Goal: Find specific page/section: Find specific page/section

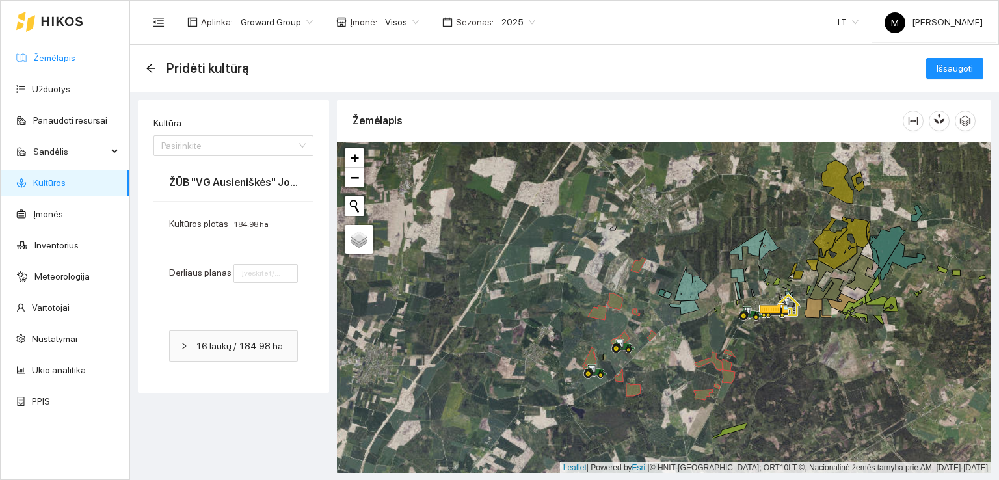
click at [53, 56] on link "Žemėlapis" at bounding box center [54, 58] width 42 height 10
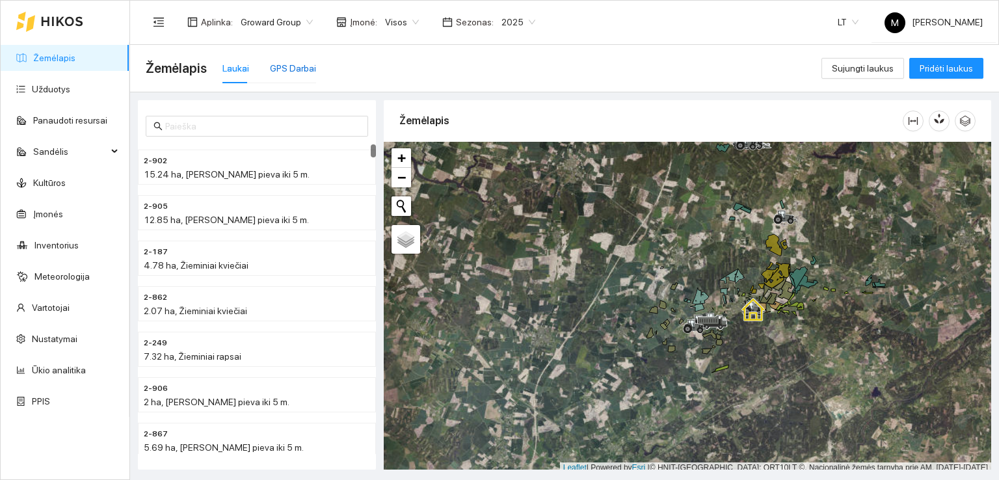
click at [282, 68] on div "GPS Darbai" at bounding box center [293, 68] width 46 height 14
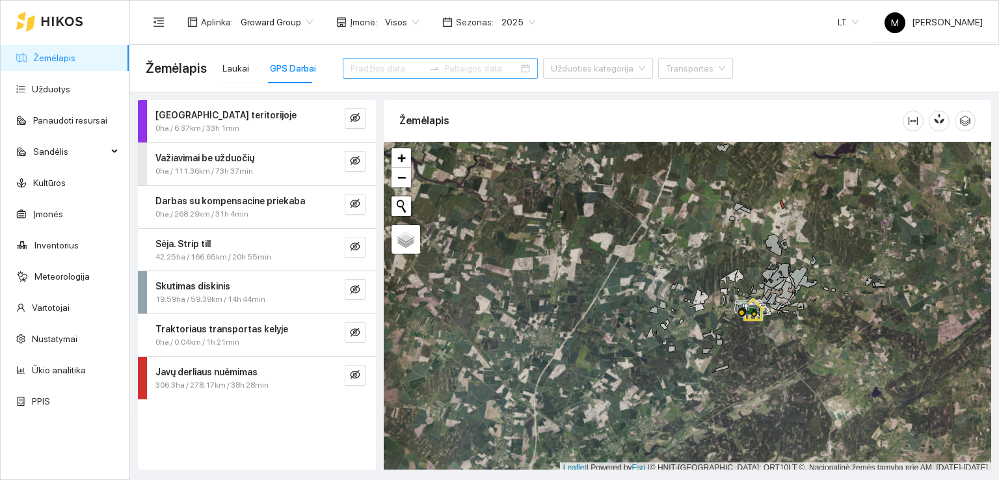
click at [445, 67] on input at bounding box center [482, 68] width 74 height 14
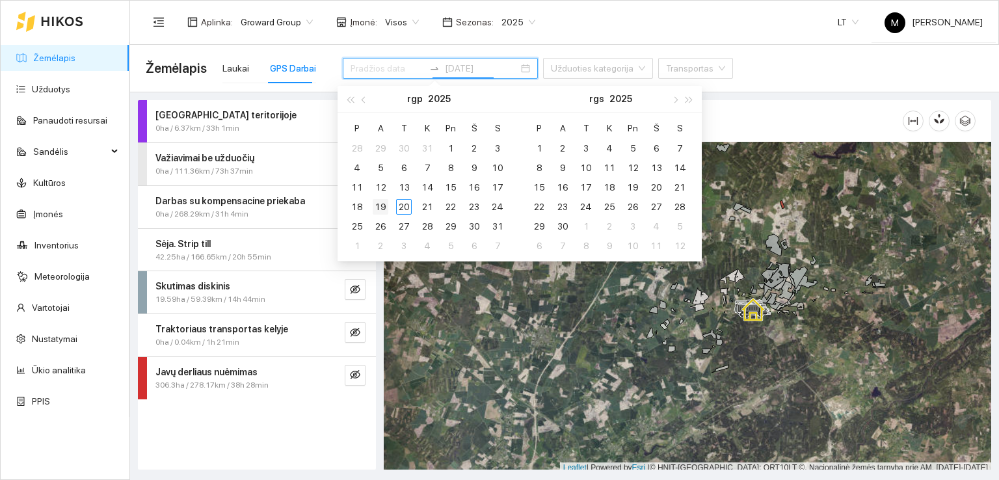
type input "[DATE]"
click at [379, 202] on div "19" at bounding box center [381, 207] width 16 height 16
type input "[DATE]"
click at [378, 204] on div "19" at bounding box center [381, 207] width 16 height 16
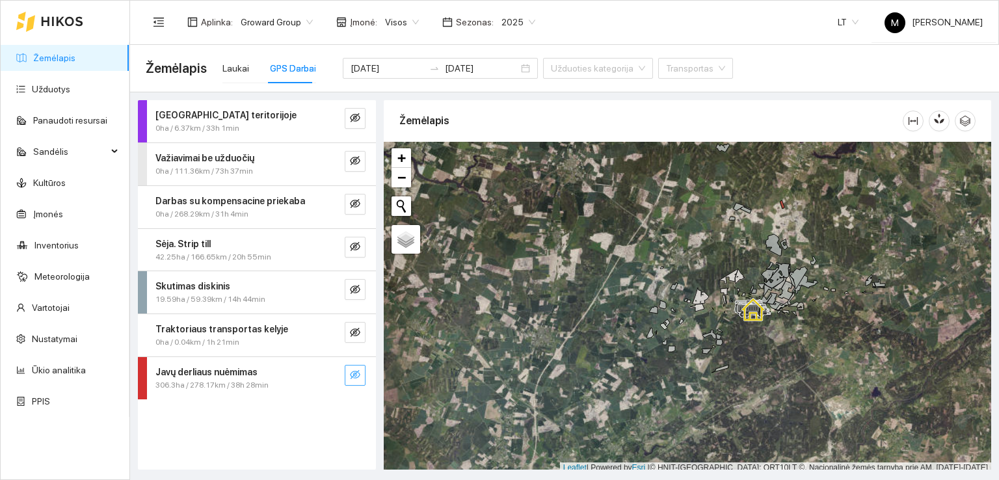
click at [354, 374] on icon "eye-invisible" at bounding box center [355, 374] width 10 height 9
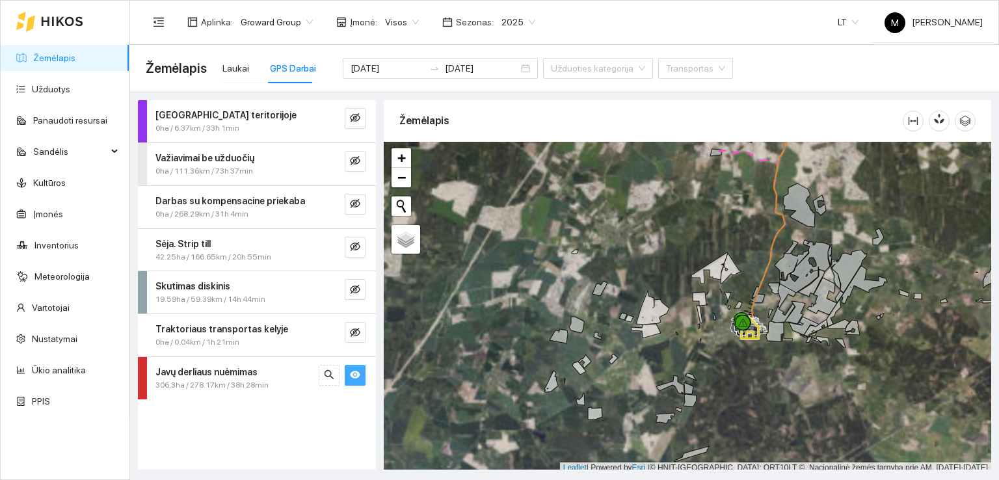
scroll to position [3, 0]
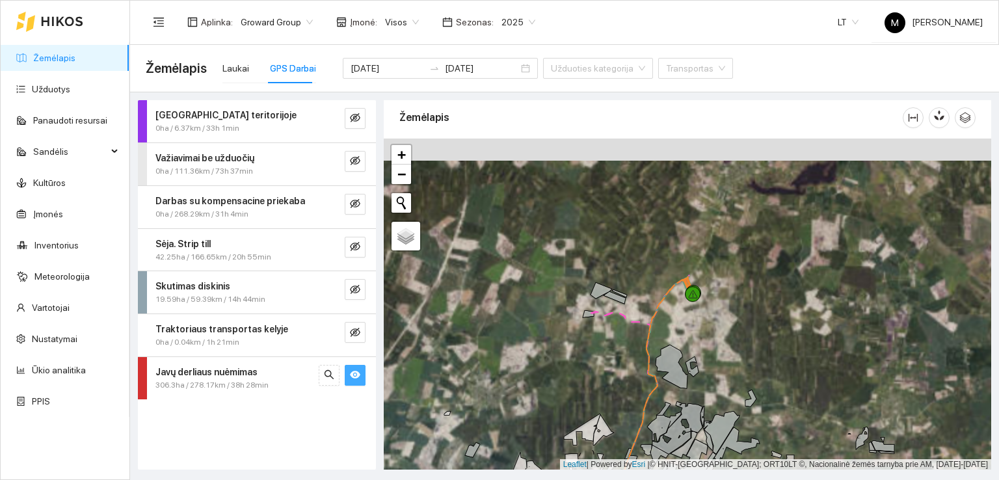
drag, startPoint x: 729, startPoint y: 231, endPoint x: 601, endPoint y: 395, distance: 208.2
click at [601, 395] on div at bounding box center [688, 305] width 608 height 332
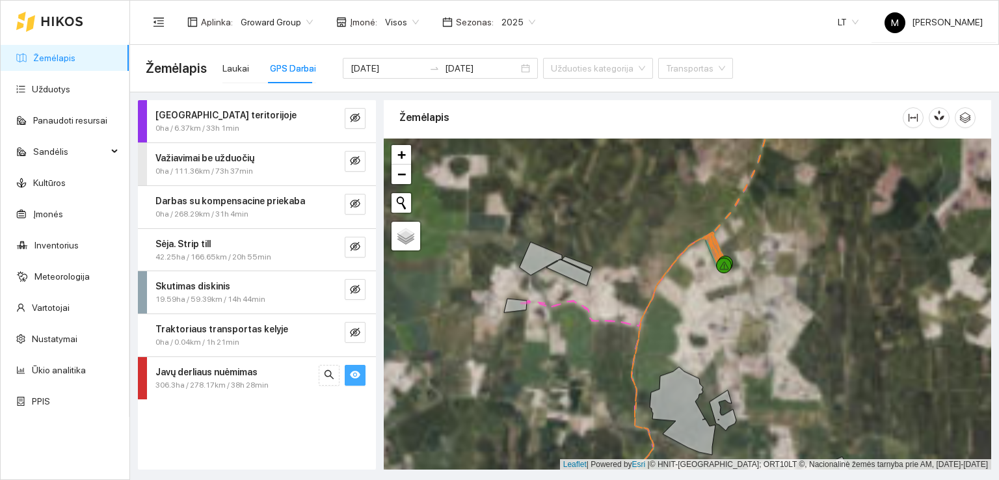
drag, startPoint x: 606, startPoint y: 322, endPoint x: 544, endPoint y: 355, distance: 69.8
click at [544, 355] on div at bounding box center [688, 305] width 608 height 332
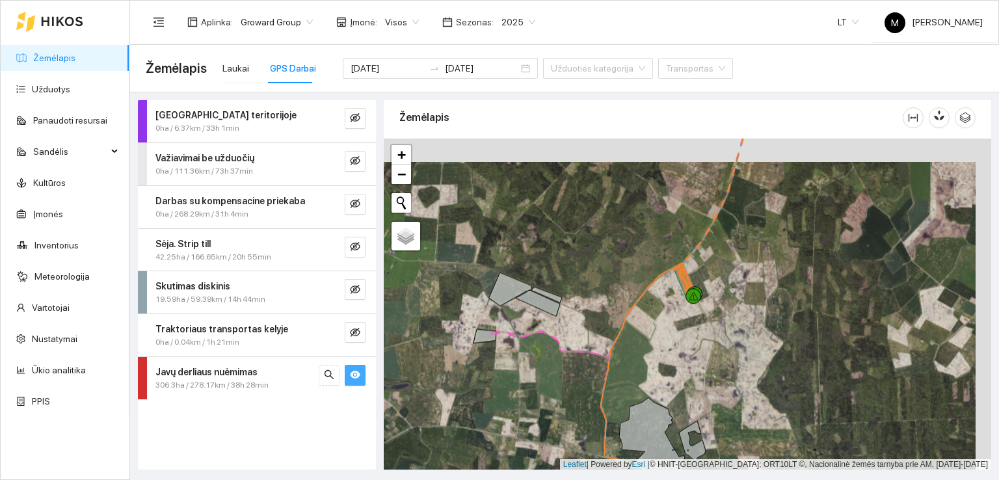
drag, startPoint x: 760, startPoint y: 204, endPoint x: 718, endPoint y: 273, distance: 81.1
click at [718, 273] on div at bounding box center [688, 305] width 608 height 332
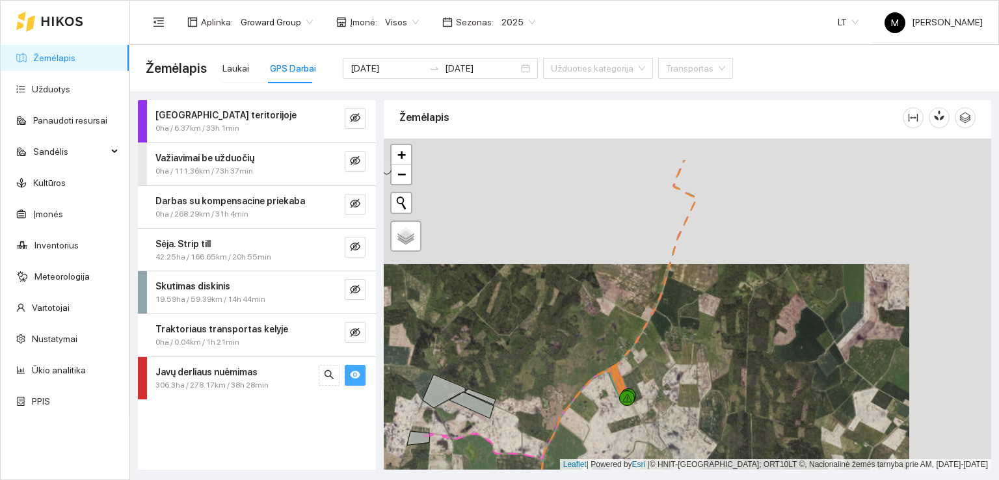
drag, startPoint x: 762, startPoint y: 231, endPoint x: 701, endPoint y: 312, distance: 101.3
click at [701, 312] on div at bounding box center [688, 305] width 608 height 332
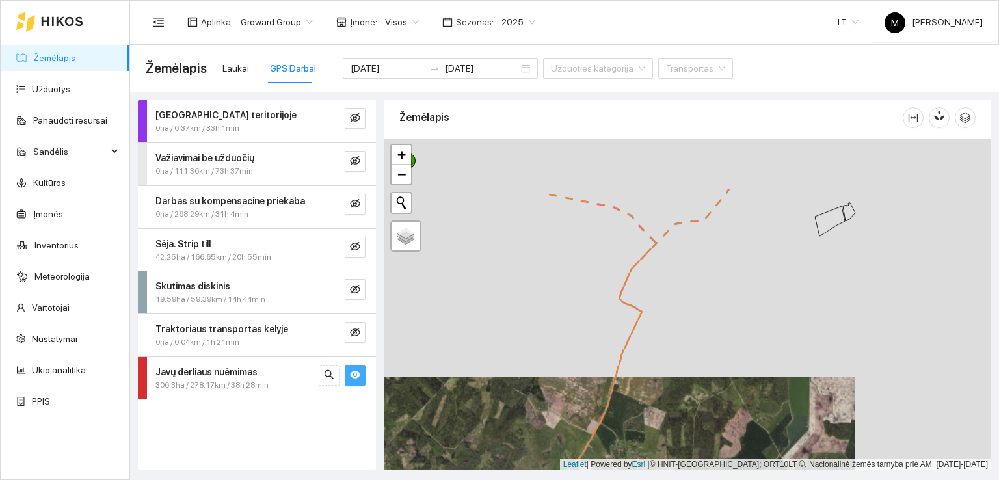
drag, startPoint x: 704, startPoint y: 243, endPoint x: 675, endPoint y: 326, distance: 87.6
click at [671, 330] on div at bounding box center [688, 305] width 608 height 332
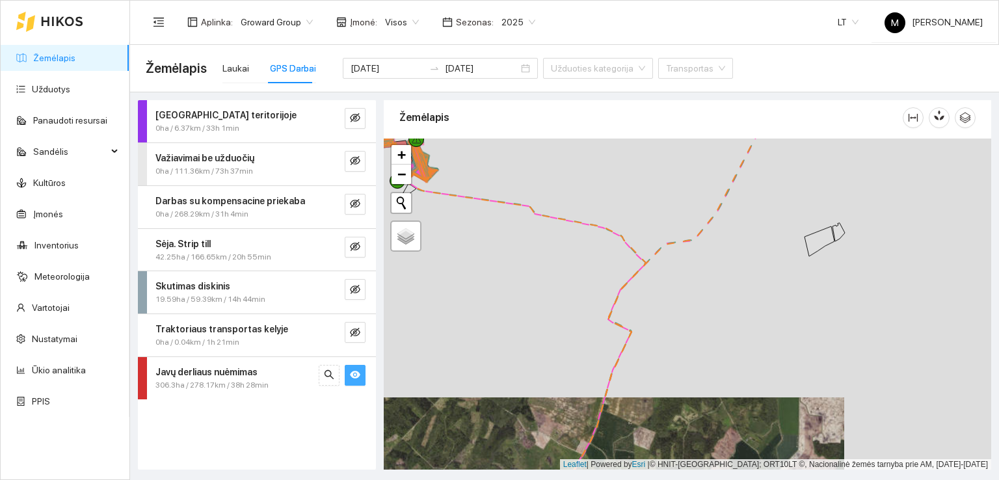
drag, startPoint x: 710, startPoint y: 259, endPoint x: 678, endPoint y: 318, distance: 67.5
click at [678, 318] on div at bounding box center [688, 305] width 608 height 332
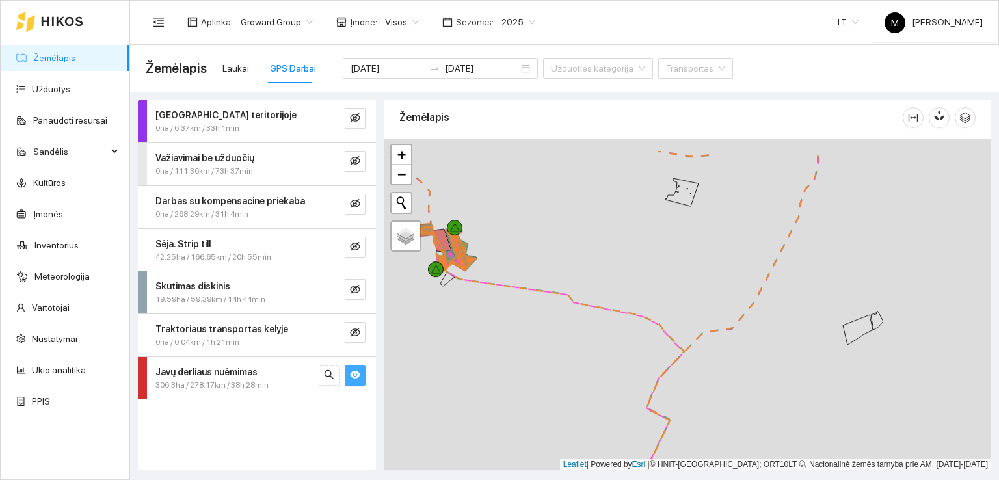
drag, startPoint x: 691, startPoint y: 299, endPoint x: 726, endPoint y: 342, distance: 55.0
click at [738, 337] on div at bounding box center [688, 305] width 608 height 332
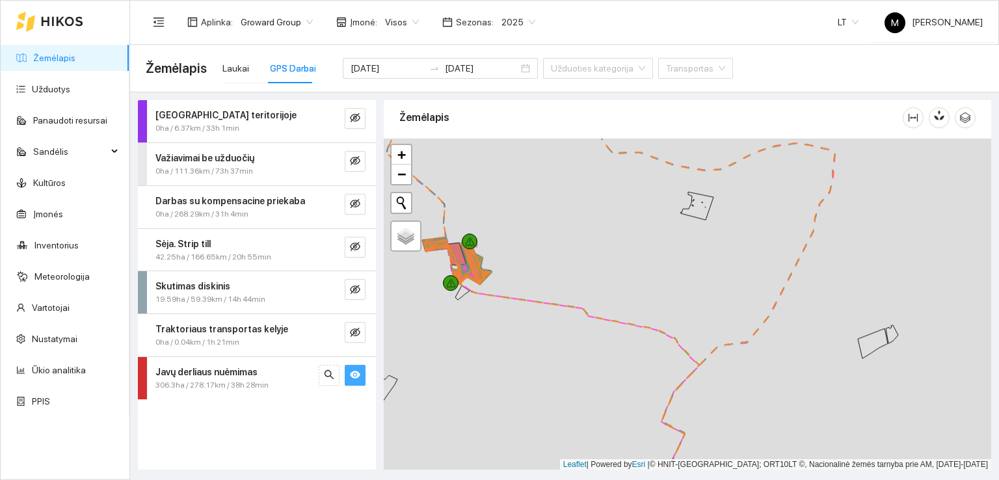
drag, startPoint x: 487, startPoint y: 276, endPoint x: 591, endPoint y: 317, distance: 111.9
click at [491, 282] on icon at bounding box center [471, 260] width 39 height 43
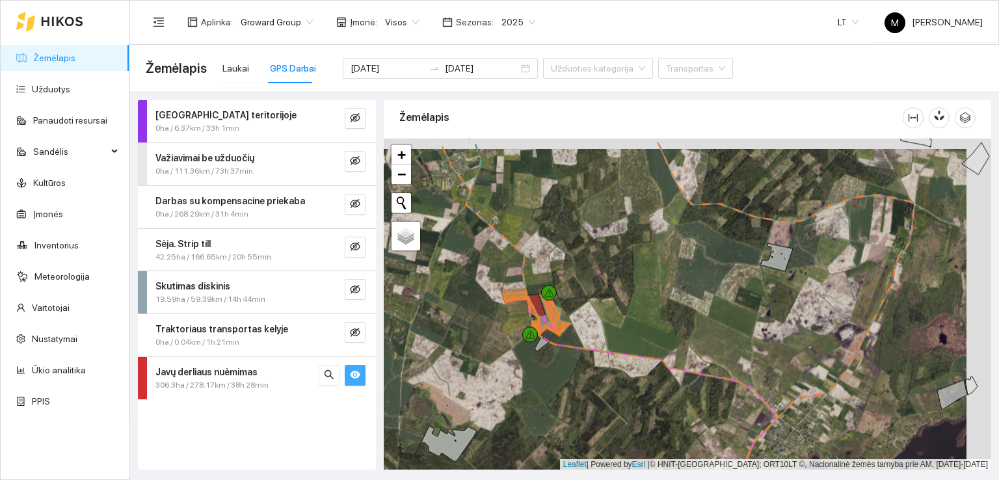
drag, startPoint x: 716, startPoint y: 291, endPoint x: 632, endPoint y: 333, distance: 93.1
click at [632, 333] on div at bounding box center [688, 305] width 608 height 332
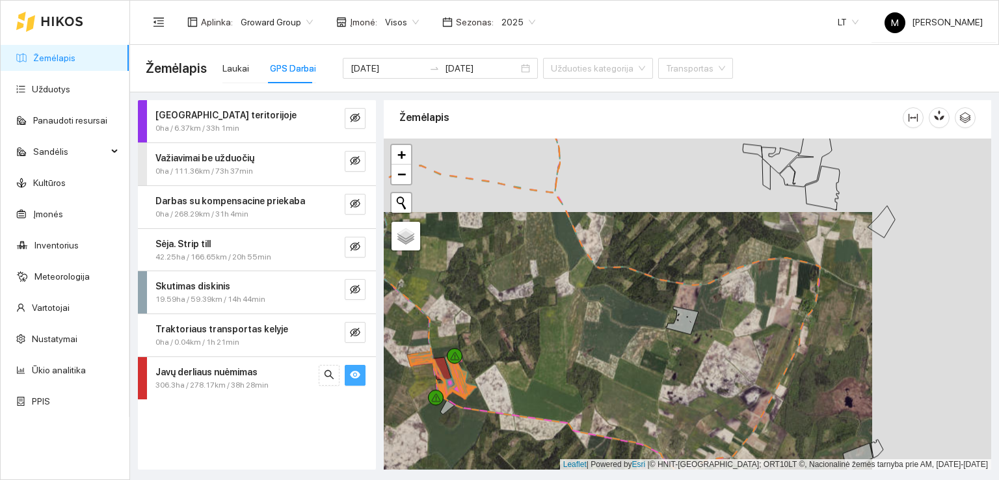
drag, startPoint x: 694, startPoint y: 283, endPoint x: 662, endPoint y: 364, distance: 86.7
click at [662, 363] on div at bounding box center [688, 305] width 608 height 332
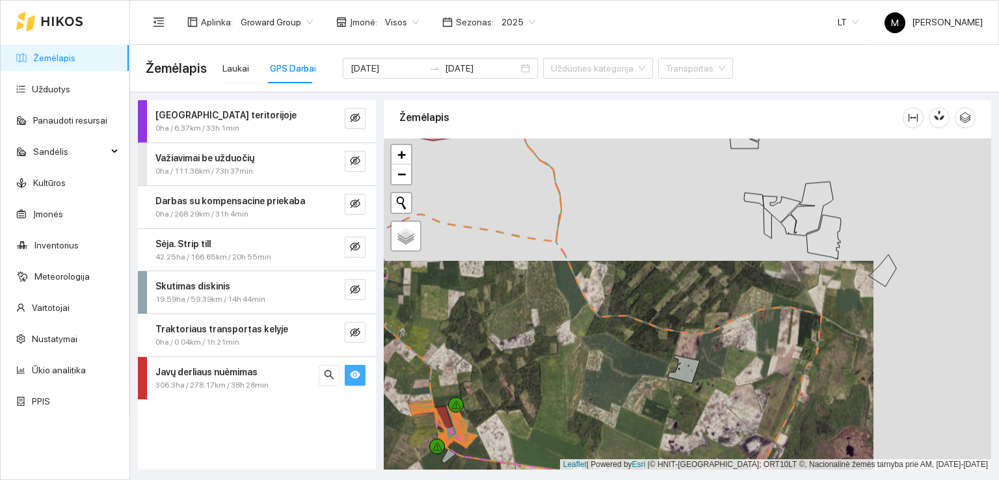
drag, startPoint x: 539, startPoint y: 274, endPoint x: 620, endPoint y: 354, distance: 114.1
click at [620, 354] on div at bounding box center [688, 305] width 608 height 332
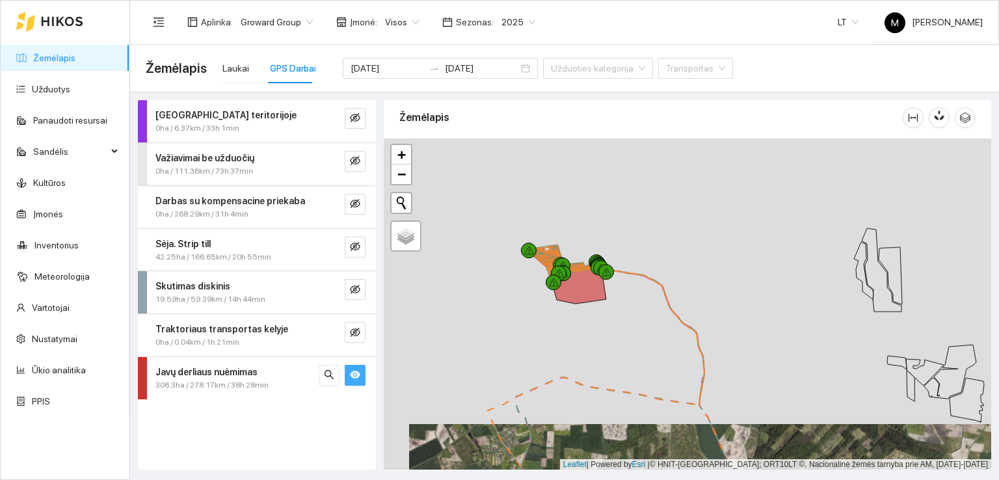
drag, startPoint x: 607, startPoint y: 276, endPoint x: 634, endPoint y: 328, distance: 58.8
click at [634, 328] on div at bounding box center [688, 305] width 608 height 332
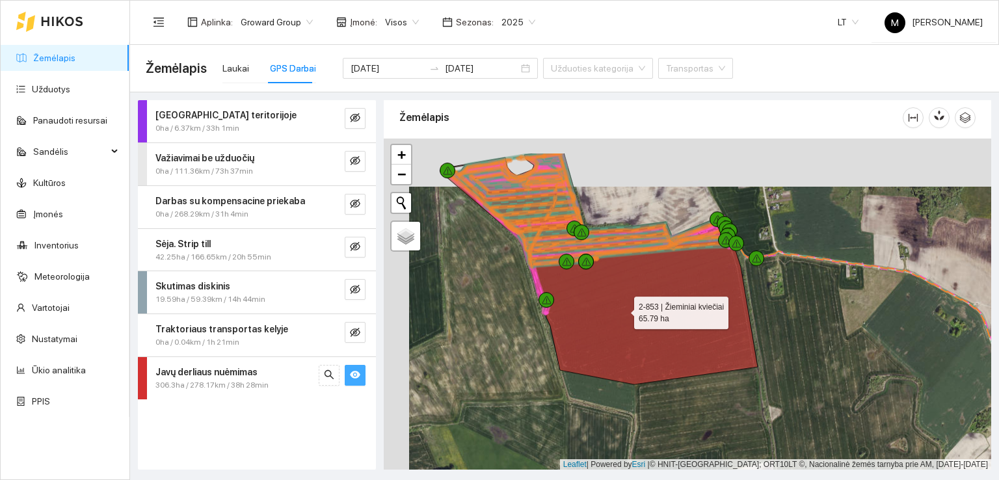
drag, startPoint x: 604, startPoint y: 271, endPoint x: 622, endPoint y: 308, distance: 41.9
click at [622, 308] on icon at bounding box center [598, 269] width 317 height 232
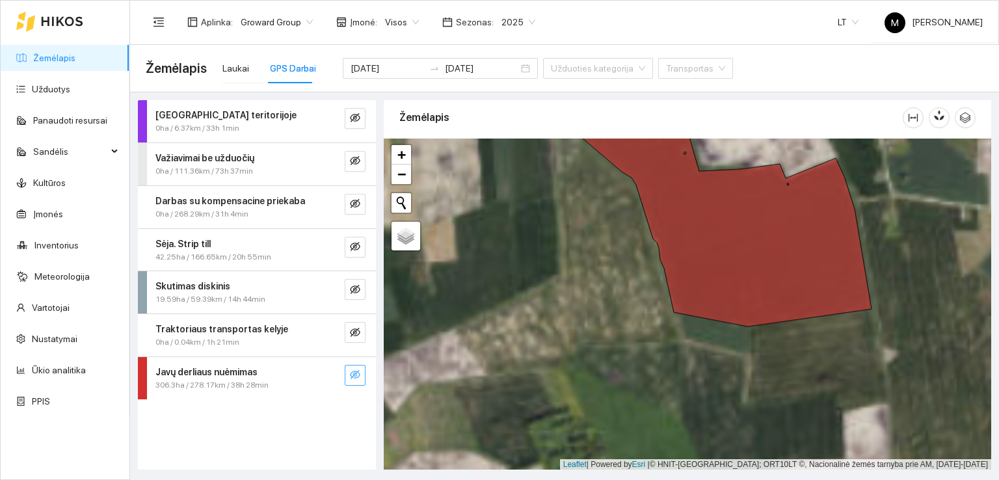
drag, startPoint x: 518, startPoint y: 411, endPoint x: 636, endPoint y: 167, distance: 270.6
click at [632, 181] on div at bounding box center [688, 305] width 608 height 332
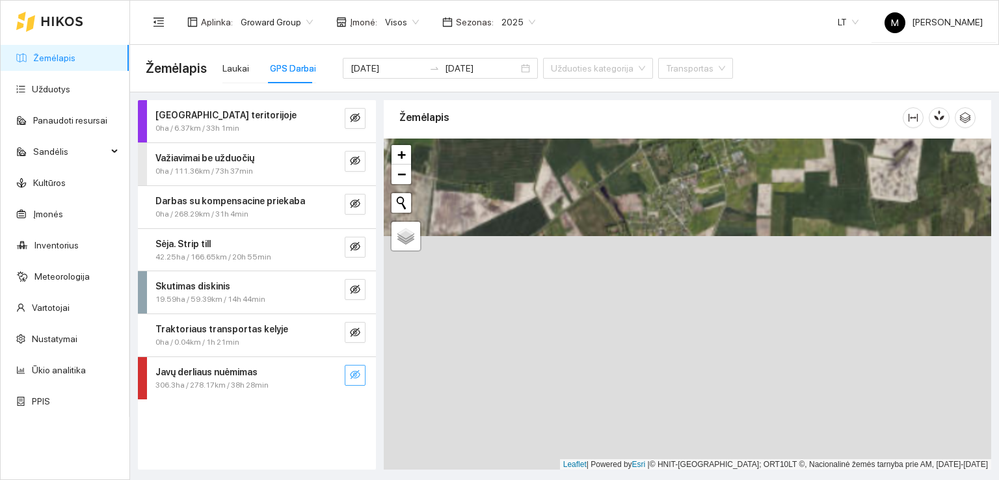
drag, startPoint x: 620, startPoint y: 386, endPoint x: 676, endPoint y: 160, distance: 232.7
click at [675, 147] on div at bounding box center [688, 305] width 608 height 332
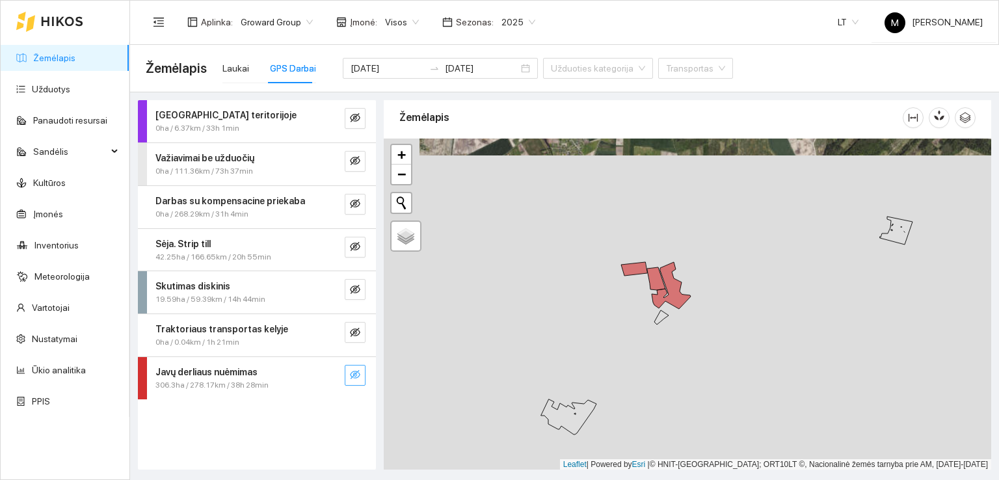
drag, startPoint x: 740, startPoint y: 368, endPoint x: 634, endPoint y: 299, distance: 126.5
click at [634, 299] on div at bounding box center [688, 305] width 608 height 332
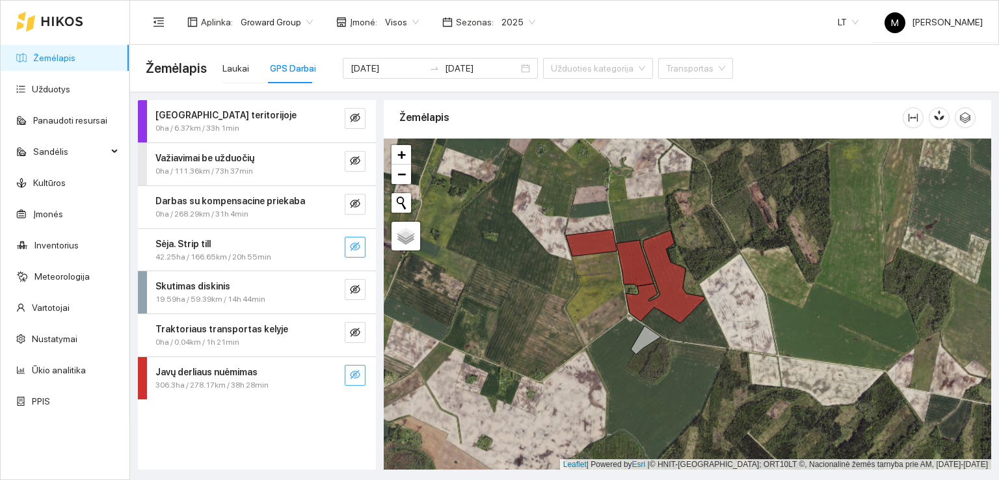
click at [353, 244] on icon "eye-invisible" at bounding box center [355, 246] width 10 height 10
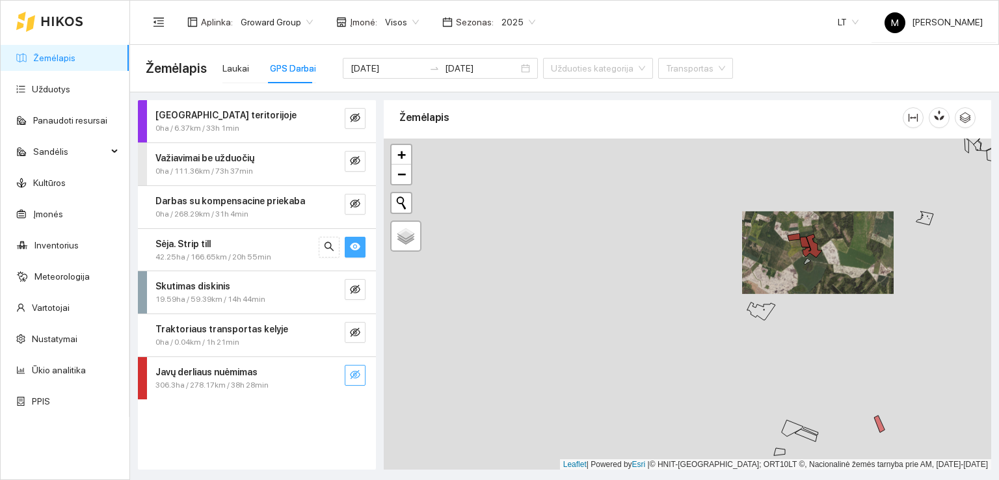
drag, startPoint x: 509, startPoint y: 297, endPoint x: 766, endPoint y: 274, distance: 257.3
click at [766, 274] on div at bounding box center [688, 305] width 608 height 332
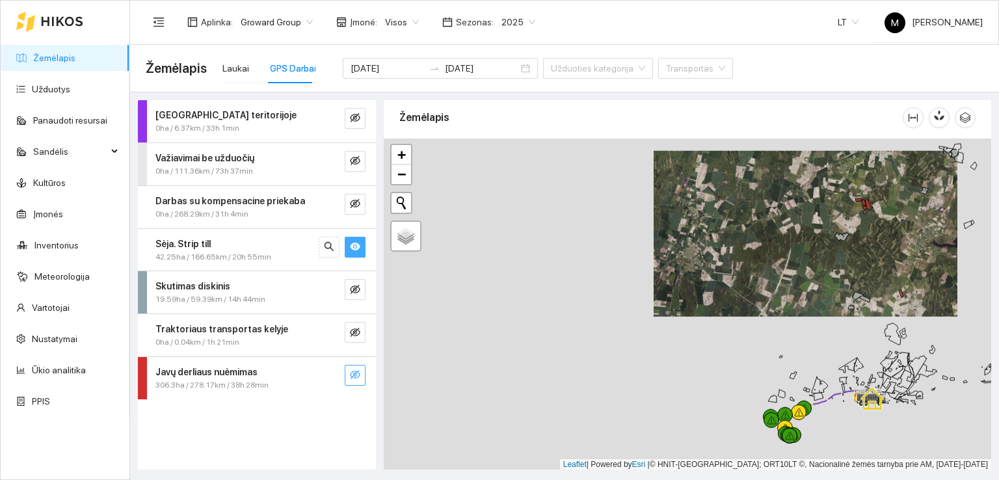
drag, startPoint x: 614, startPoint y: 360, endPoint x: 762, endPoint y: 260, distance: 179.3
click at [762, 260] on div at bounding box center [688, 305] width 608 height 332
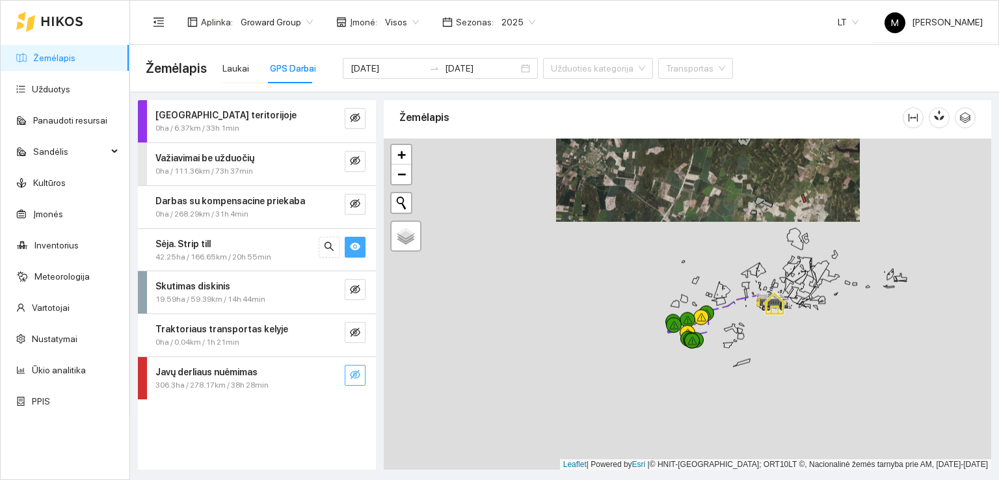
drag, startPoint x: 732, startPoint y: 355, endPoint x: 608, endPoint y: 204, distance: 196.0
click at [608, 206] on div at bounding box center [688, 305] width 608 height 332
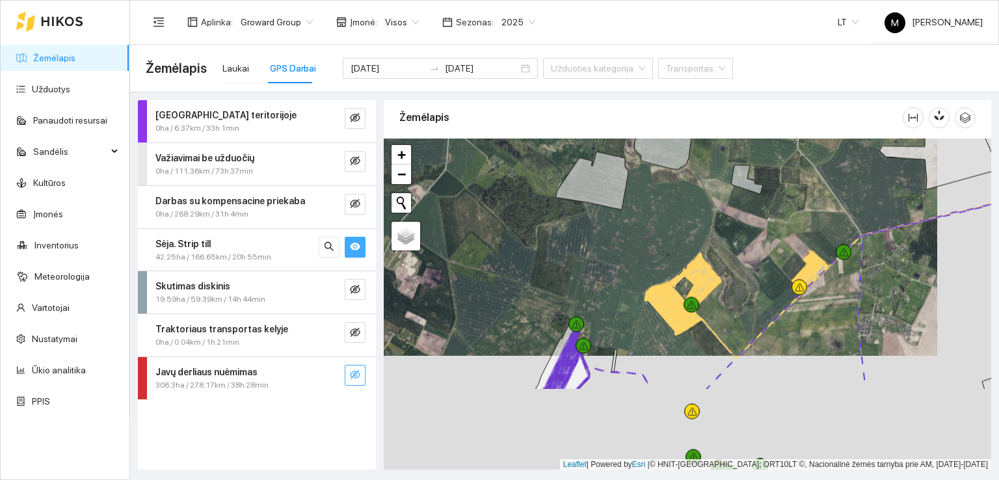
drag, startPoint x: 591, startPoint y: 317, endPoint x: 514, endPoint y: 119, distance: 213.0
click at [514, 119] on div "Žemėlapis" at bounding box center [688, 281] width 608 height 369
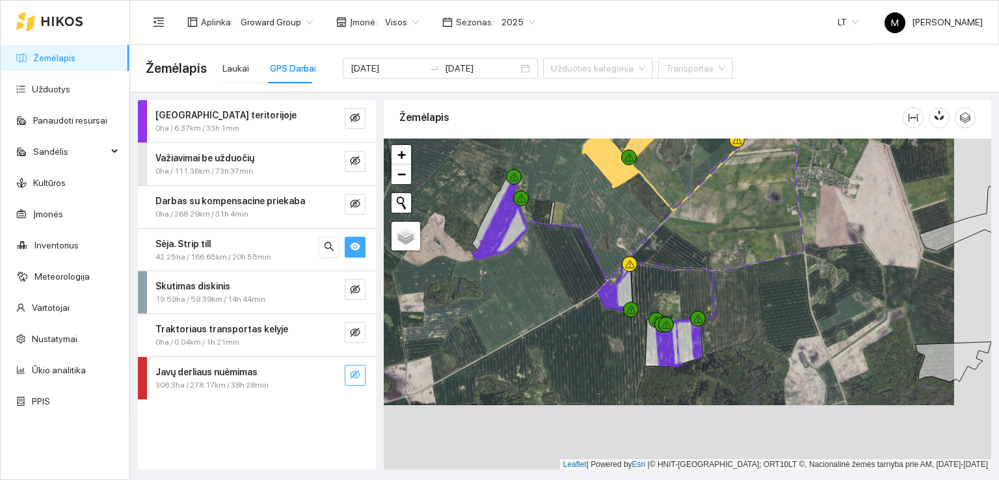
drag, startPoint x: 563, startPoint y: 261, endPoint x: 526, endPoint y: 196, distance: 74.9
click at [526, 196] on div at bounding box center [521, 199] width 16 height 16
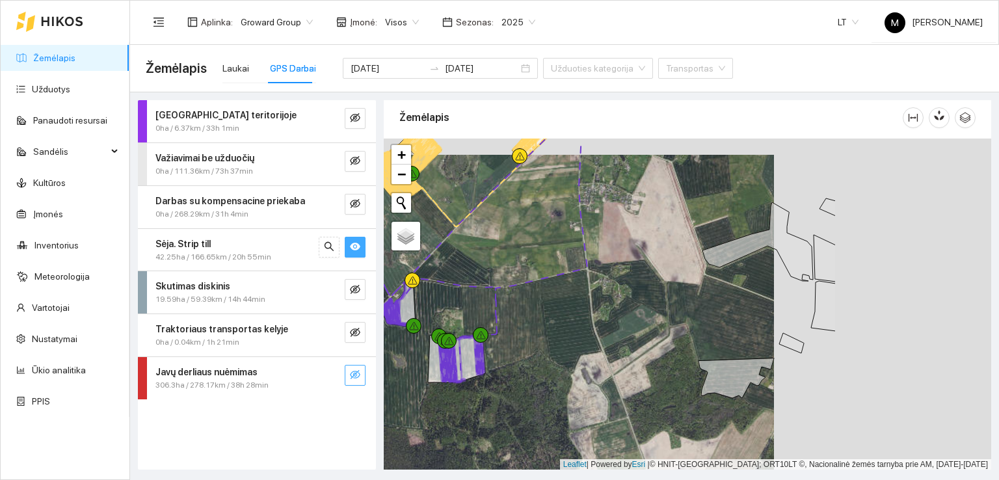
drag, startPoint x: 758, startPoint y: 280, endPoint x: 421, endPoint y: 280, distance: 337.6
click at [421, 280] on div at bounding box center [688, 305] width 608 height 332
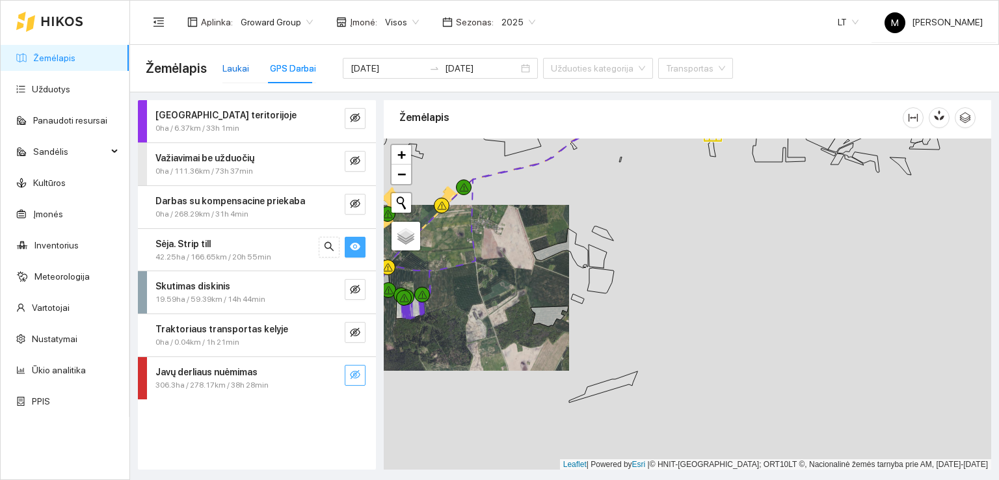
click at [234, 66] on div "Laukai" at bounding box center [235, 68] width 27 height 14
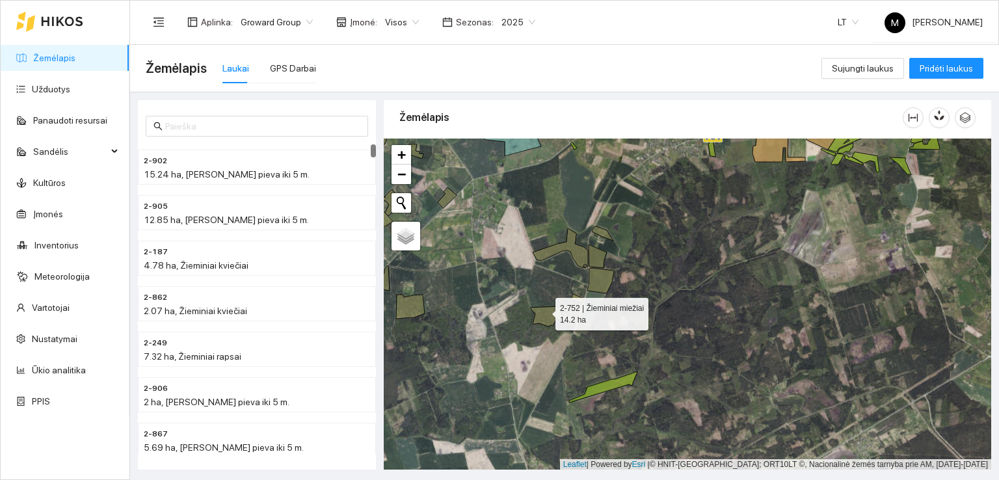
click at [544, 310] on icon at bounding box center [550, 316] width 38 height 20
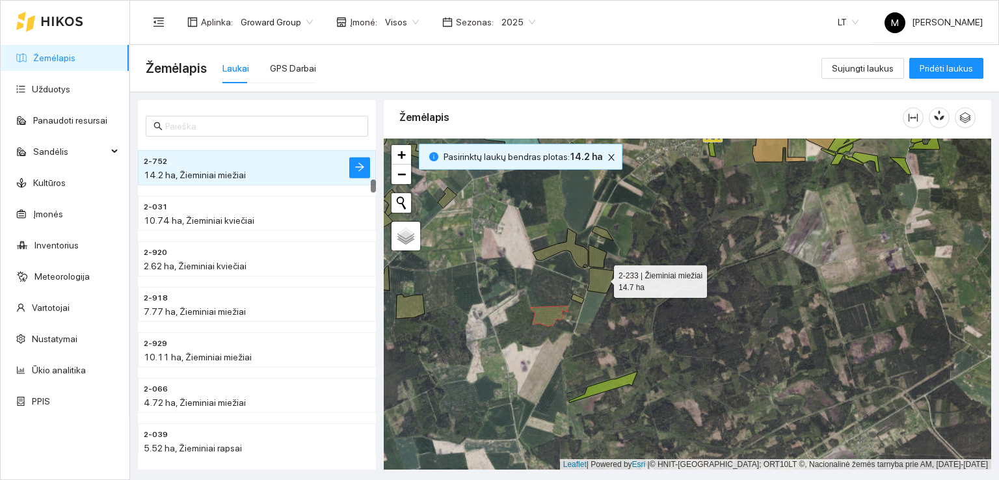
click at [602, 278] on icon at bounding box center [600, 280] width 27 height 25
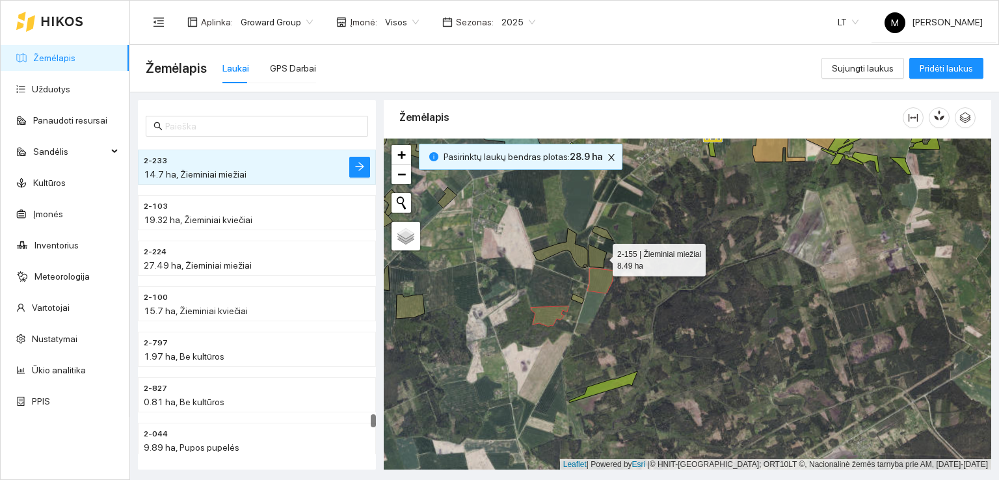
click at [601, 256] on icon at bounding box center [598, 256] width 18 height 23
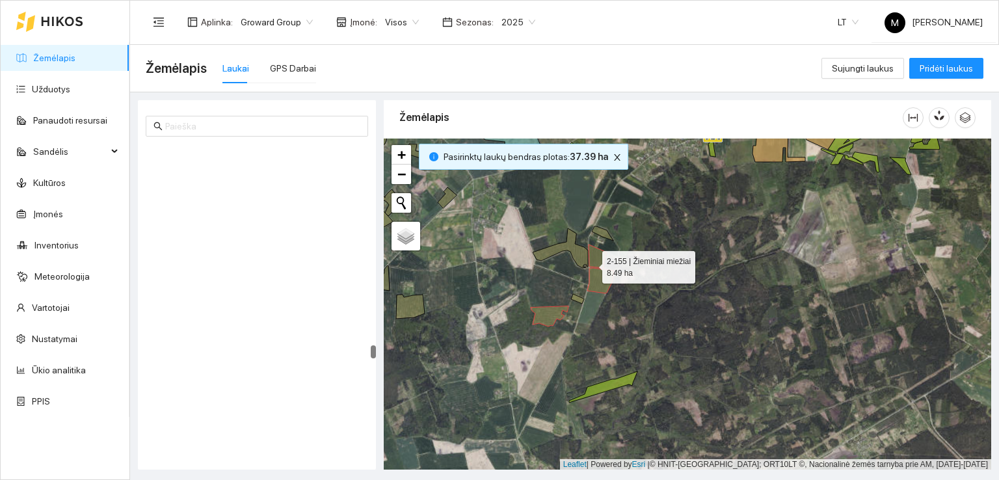
scroll to position [5178, 0]
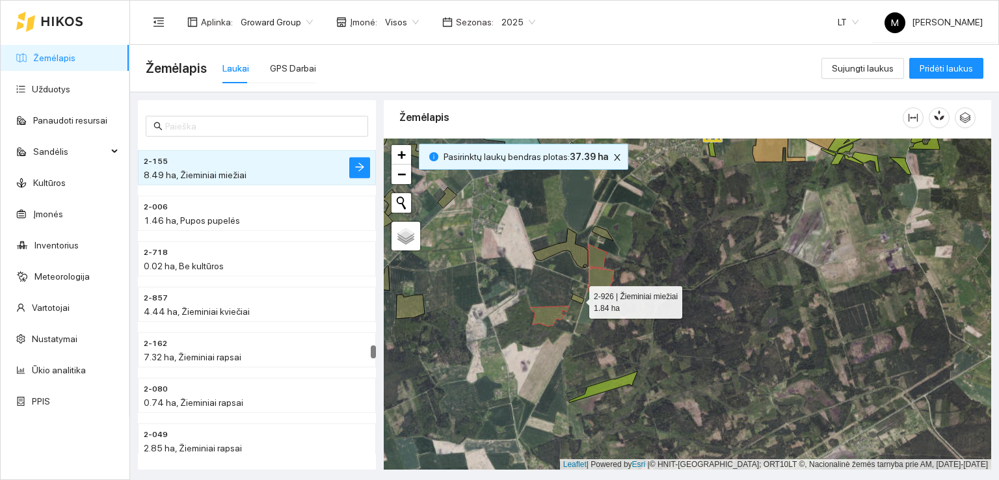
click at [577, 297] on icon at bounding box center [577, 299] width 13 height 10
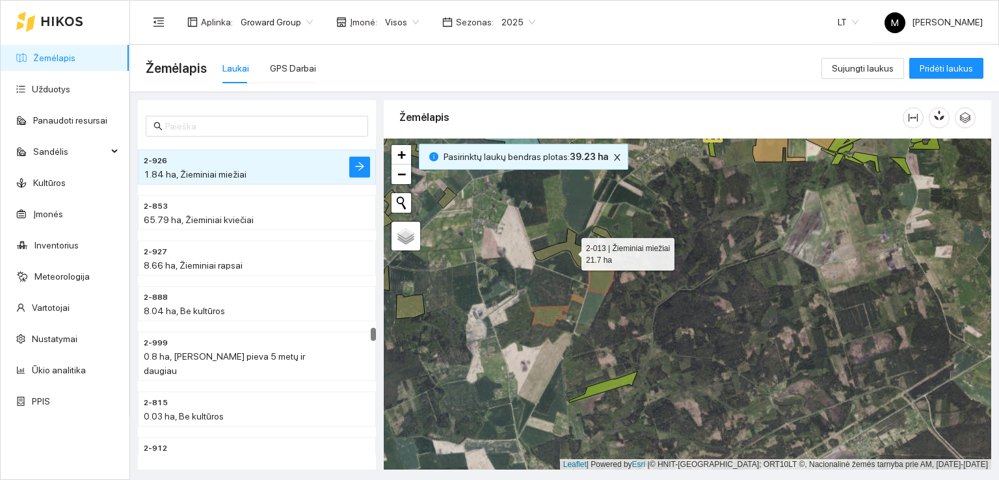
click at [570, 250] on icon at bounding box center [560, 248] width 55 height 40
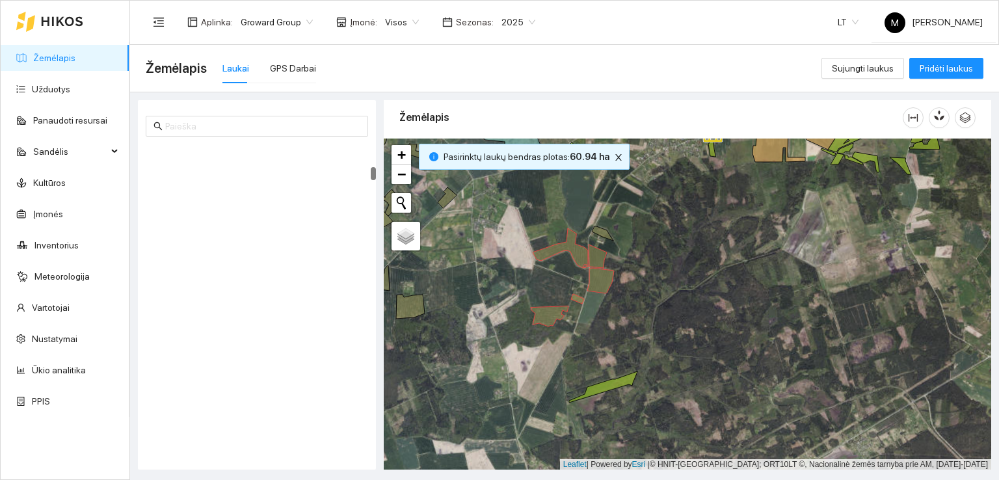
scroll to position [591, 0]
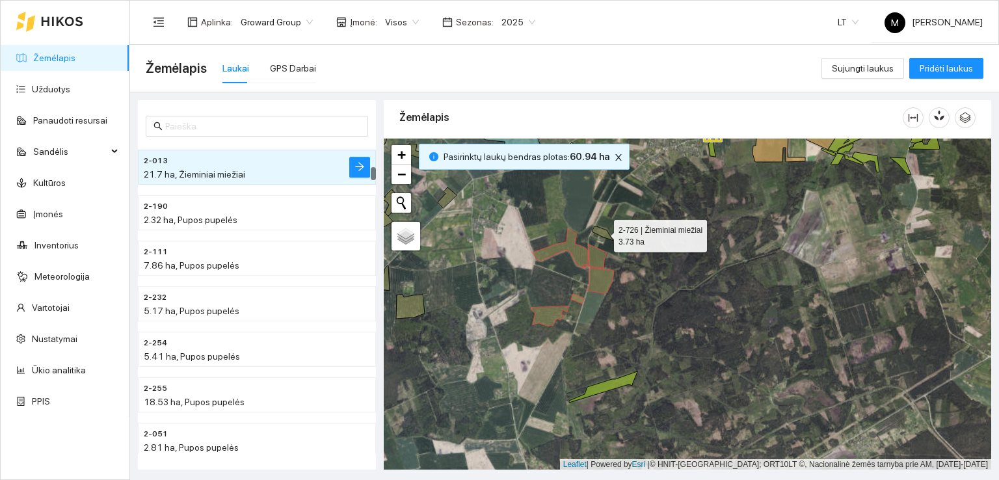
click at [607, 232] on icon at bounding box center [602, 233] width 21 height 14
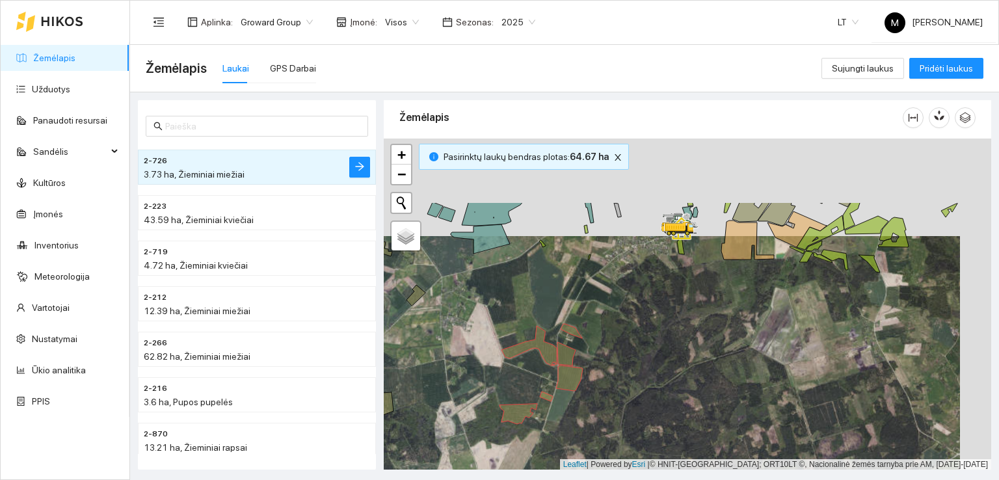
drag, startPoint x: 702, startPoint y: 215, endPoint x: 666, endPoint y: 322, distance: 113.1
click at [666, 322] on div at bounding box center [688, 305] width 608 height 332
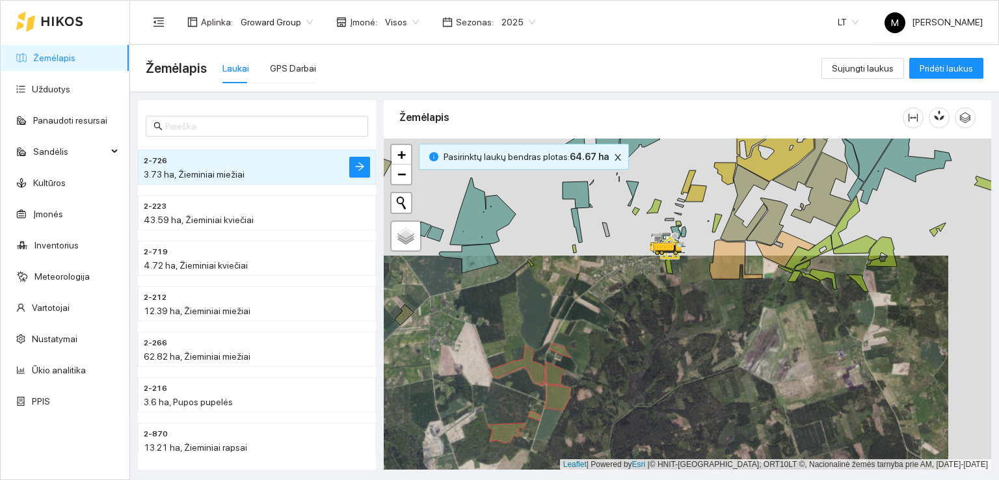
drag, startPoint x: 658, startPoint y: 299, endPoint x: 645, endPoint y: 325, distance: 29.1
click at [645, 325] on div at bounding box center [688, 305] width 608 height 332
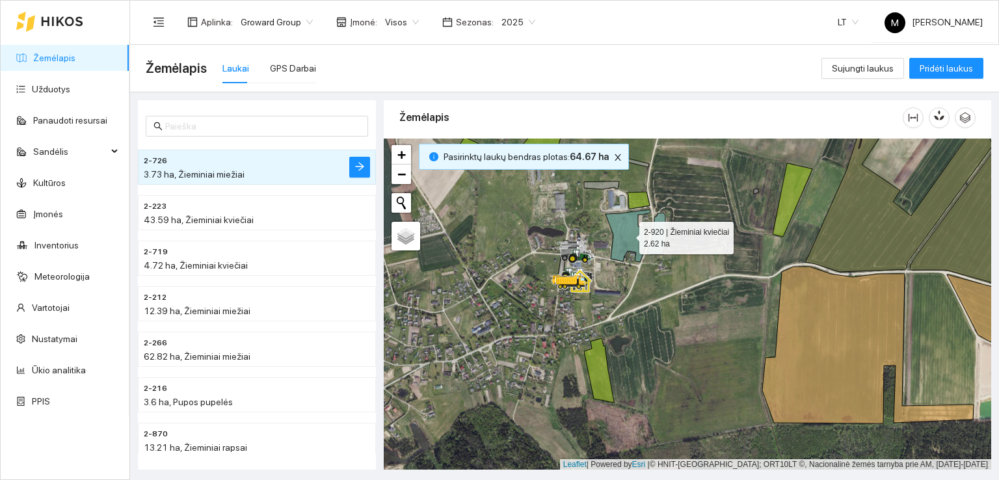
click at [630, 237] on icon at bounding box center [628, 235] width 45 height 53
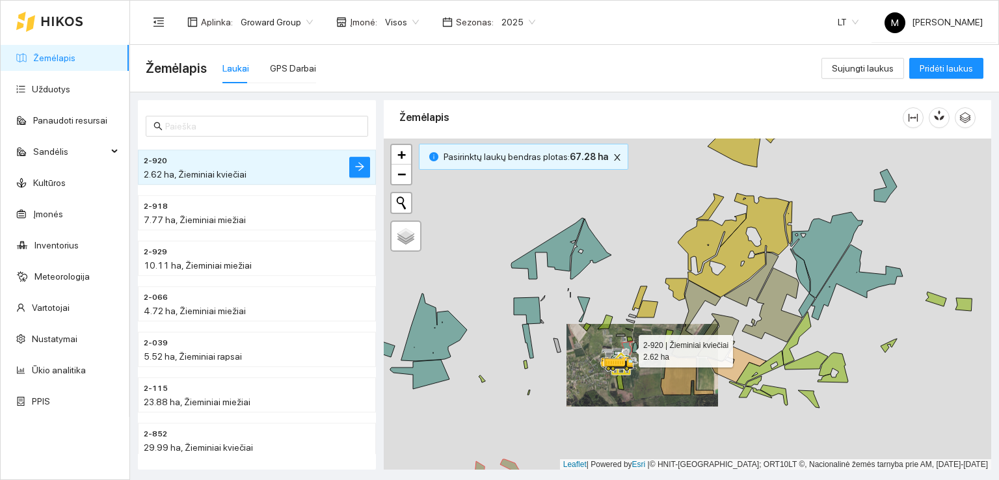
drag, startPoint x: 639, startPoint y: 396, endPoint x: 449, endPoint y: 157, distance: 305.6
click at [450, 158] on div at bounding box center [688, 305] width 608 height 332
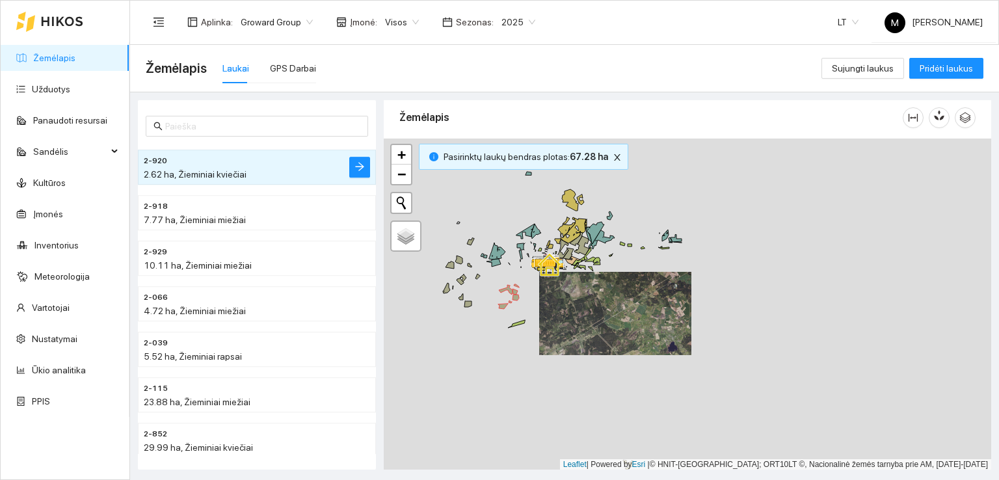
drag, startPoint x: 671, startPoint y: 379, endPoint x: 622, endPoint y: 230, distance: 156.3
click at [625, 235] on div at bounding box center [688, 305] width 608 height 332
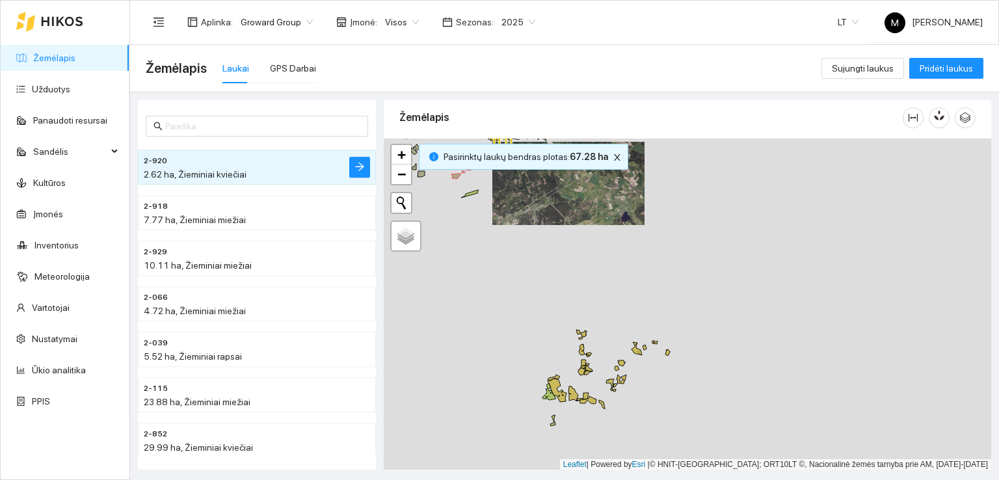
drag, startPoint x: 644, startPoint y: 388, endPoint x: 628, endPoint y: 357, distance: 34.9
click at [628, 357] on div at bounding box center [688, 305] width 608 height 332
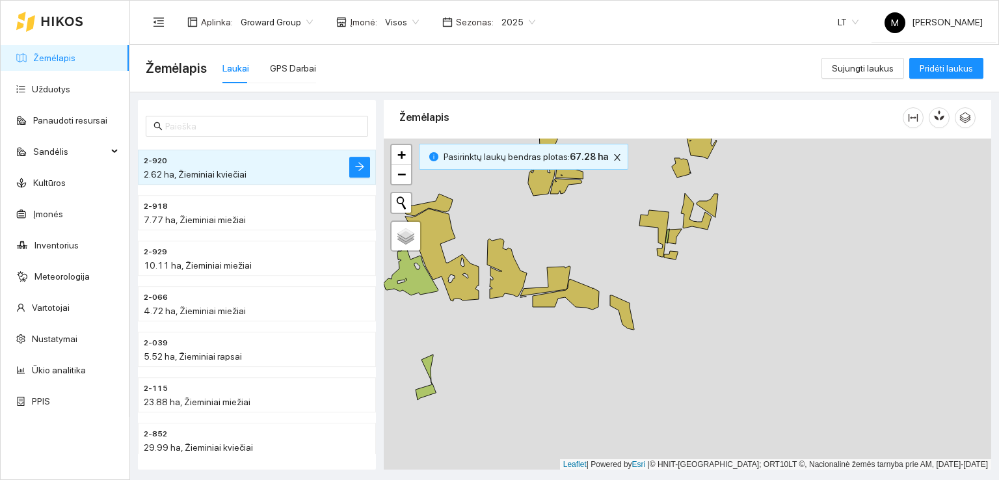
drag, startPoint x: 506, startPoint y: 323, endPoint x: 641, endPoint y: 342, distance: 136.5
click at [641, 342] on div at bounding box center [688, 305] width 608 height 332
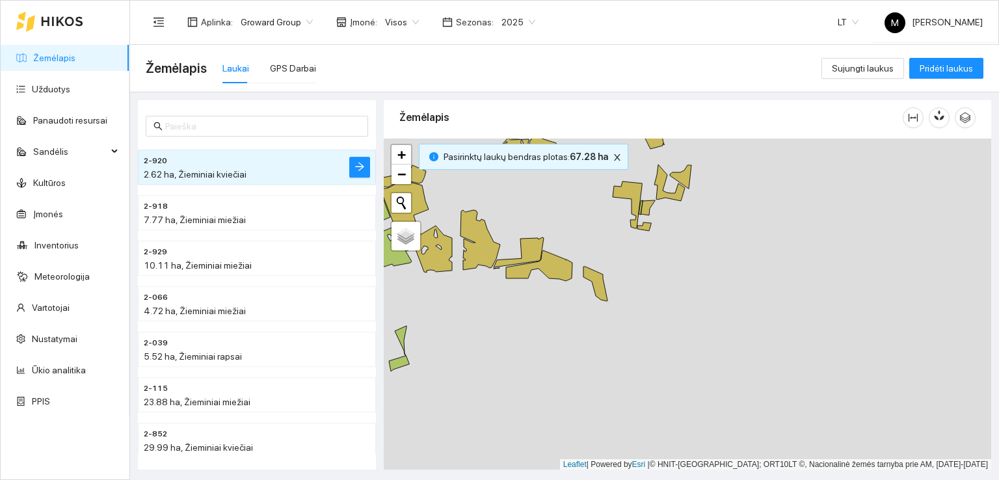
drag, startPoint x: 615, startPoint y: 371, endPoint x: 451, endPoint y: 323, distance: 170.2
click at [451, 323] on div at bounding box center [688, 305] width 608 height 332
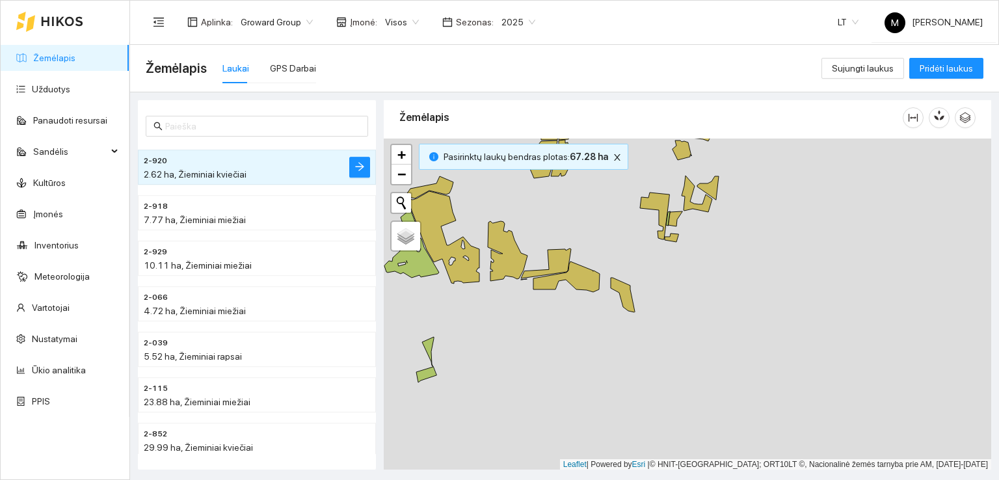
drag, startPoint x: 481, startPoint y: 323, endPoint x: 512, endPoint y: 336, distance: 33.2
click at [512, 336] on div at bounding box center [688, 305] width 608 height 332
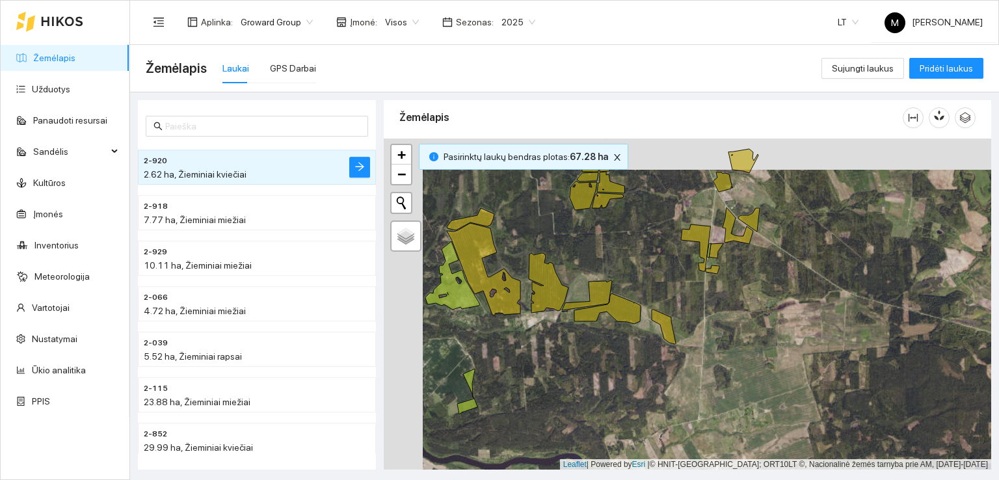
drag, startPoint x: 534, startPoint y: 314, endPoint x: 570, endPoint y: 336, distance: 42.1
click at [570, 336] on div at bounding box center [688, 305] width 608 height 332
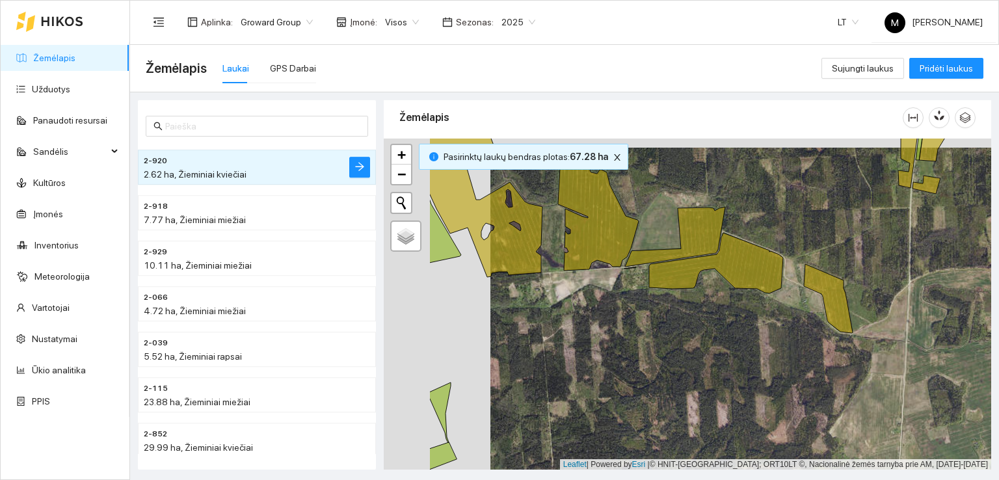
drag, startPoint x: 532, startPoint y: 278, endPoint x: 682, endPoint y: 286, distance: 150.5
click at [682, 286] on div at bounding box center [688, 305] width 608 height 332
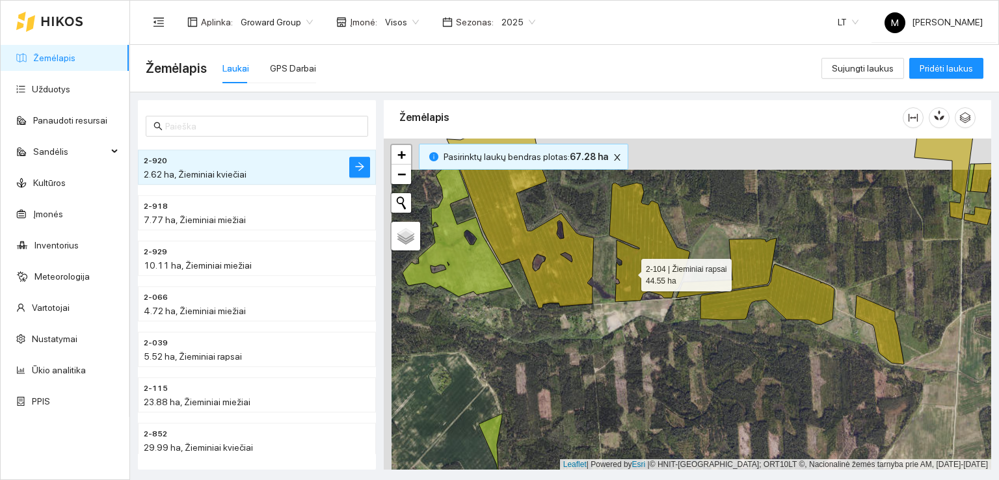
drag, startPoint x: 622, startPoint y: 240, endPoint x: 630, endPoint y: 271, distance: 32.2
click at [630, 271] on icon at bounding box center [649, 242] width 81 height 119
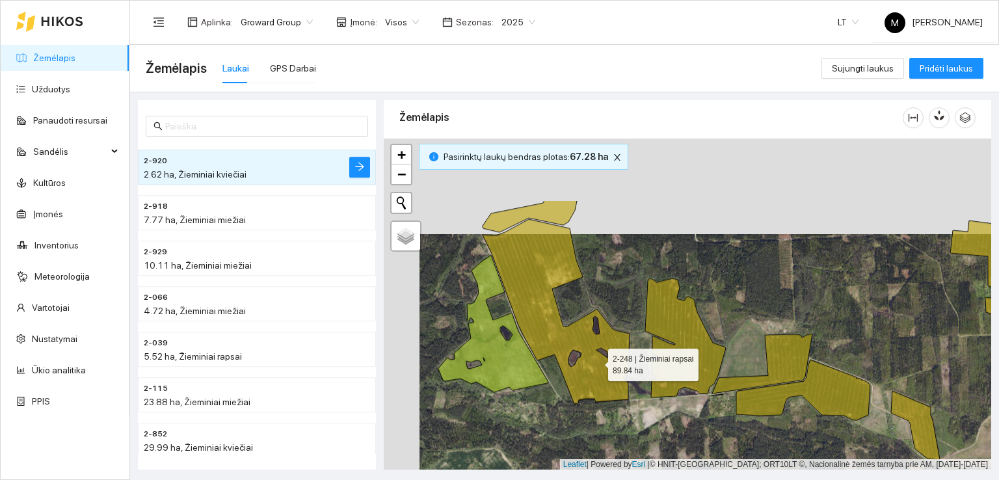
drag, startPoint x: 559, startPoint y: 263, endPoint x: 595, endPoint y: 359, distance: 102.1
click at [595, 359] on icon at bounding box center [556, 311] width 147 height 185
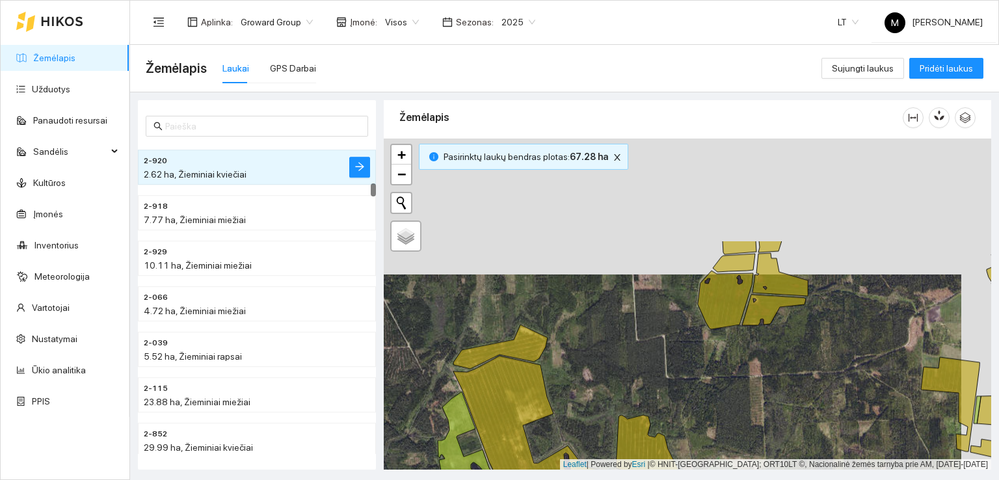
drag, startPoint x: 739, startPoint y: 239, endPoint x: 687, endPoint y: 411, distance: 180.1
click at [688, 409] on div at bounding box center [688, 305] width 608 height 332
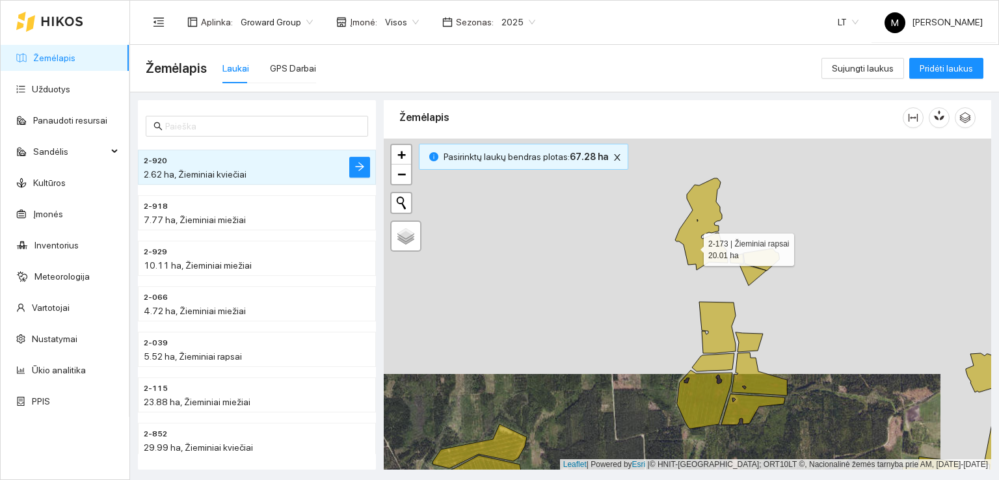
drag, startPoint x: 691, startPoint y: 183, endPoint x: 692, endPoint y: 245, distance: 62.5
click at [692, 245] on icon at bounding box center [701, 224] width 53 height 92
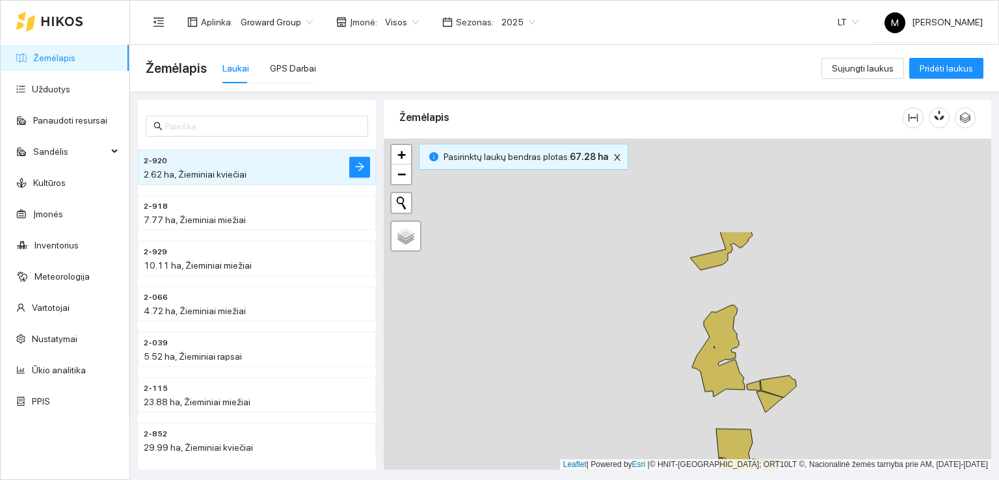
drag, startPoint x: 681, startPoint y: 225, endPoint x: 699, endPoint y: 353, distance: 128.7
click at [699, 353] on div at bounding box center [688, 305] width 608 height 332
